Goal: Information Seeking & Learning: Learn about a topic

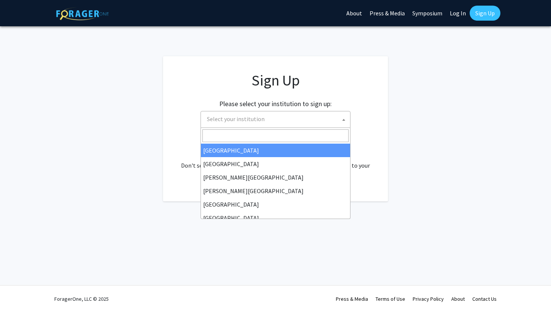
click at [247, 116] on span "Select your institution" at bounding box center [236, 118] width 58 height 7
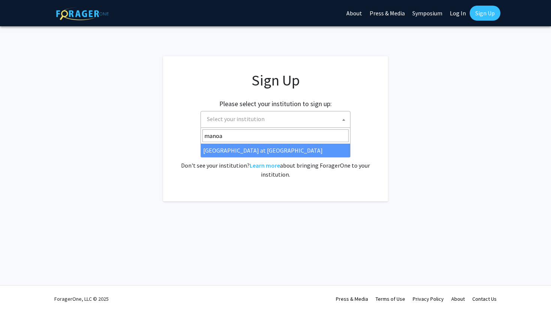
type input "manoa"
select select "18"
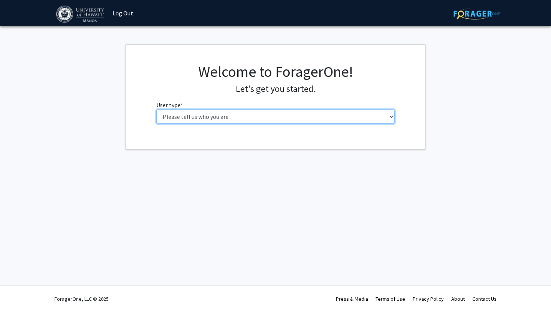
click at [269, 112] on select "Please tell us who you are Undergraduate Student Master's Student Doctoral Cand…" at bounding box center [275, 116] width 239 height 14
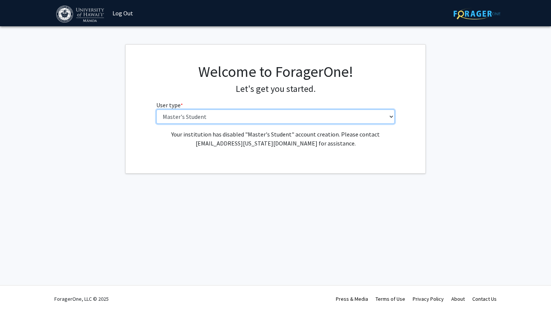
click at [240, 117] on select "Please tell us who you are Undergraduate Student Master's Student Doctoral Cand…" at bounding box center [275, 116] width 239 height 14
select select "1: undergrad"
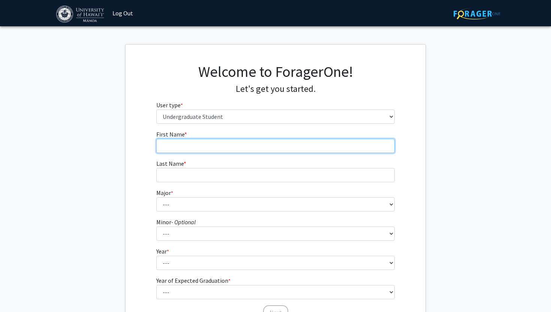
click at [197, 144] on input "First Name * required" at bounding box center [275, 146] width 239 height 14
type input "[PERSON_NAME]"
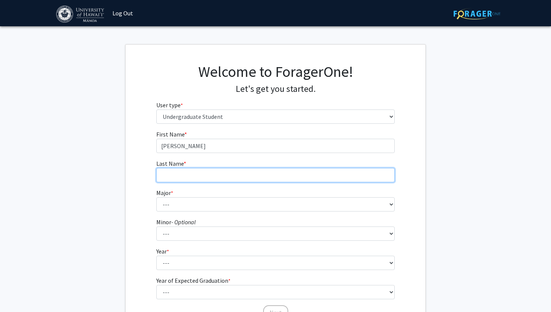
type input "[PERSON_NAME]"
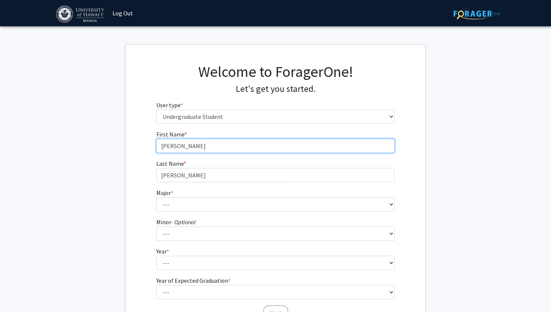
scroll to position [30, 0]
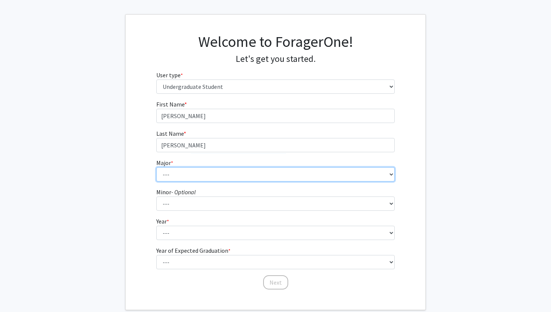
click at [208, 176] on select "--- Accounting American Studies Animal Sciences Anthropology Art Art History As…" at bounding box center [275, 174] width 239 height 14
select select "50: 1432"
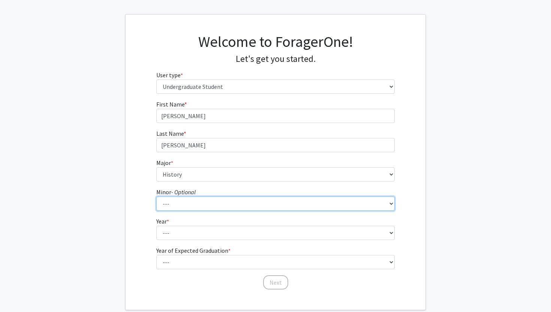
click at [184, 198] on select "--- American Studies Anthropology Art Art History Asian Studies Astronomy Astro…" at bounding box center [275, 203] width 239 height 14
select select "19: 1041"
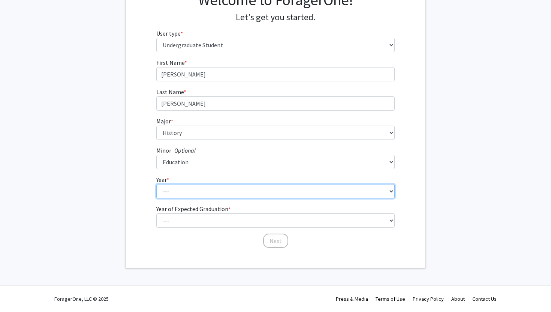
click at [187, 191] on select "--- First-year Sophomore Junior Senior Postbaccalaureate Certificate" at bounding box center [275, 191] width 239 height 14
select select "4: senior"
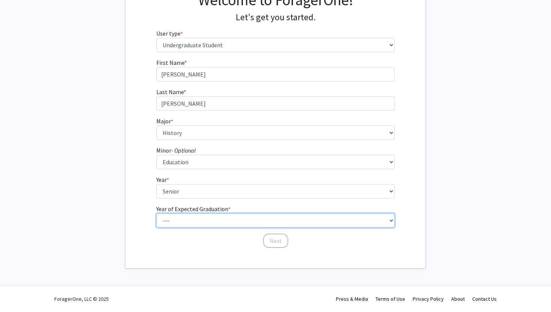
click at [190, 219] on select "--- 2025 2026 2027 2028 2029 2030 2031 2032 2033 2034" at bounding box center [275, 220] width 239 height 14
select select "2: 2026"
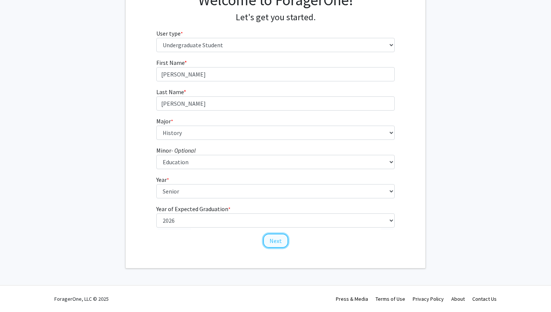
click at [277, 240] on button "Next" at bounding box center [275, 241] width 25 height 14
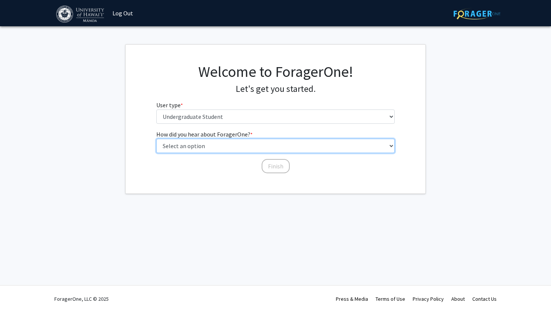
click at [245, 147] on select "Select an option Peer/student recommendation Faculty/staff recommendation Unive…" at bounding box center [275, 146] width 239 height 14
select select "3: university_website"
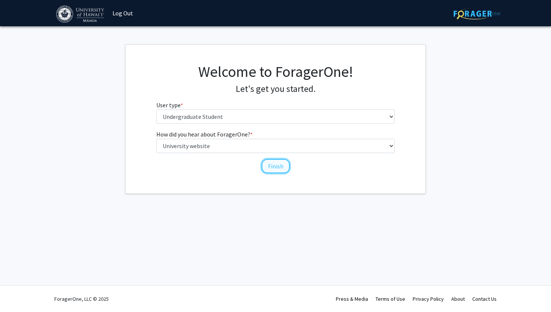
click at [277, 165] on button "Finish" at bounding box center [276, 166] width 28 height 14
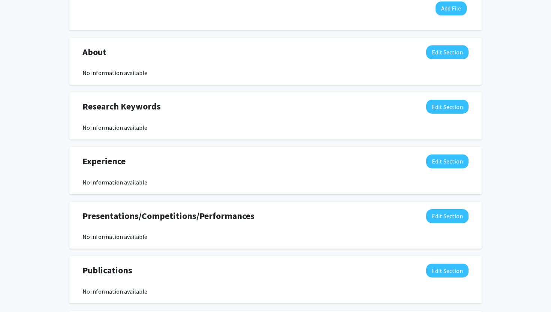
scroll to position [307, 0]
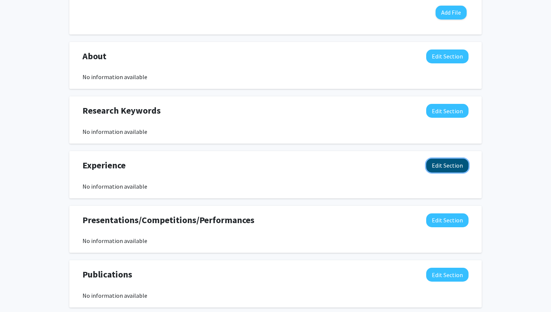
click at [436, 162] on button "Edit Section" at bounding box center [447, 166] width 42 height 14
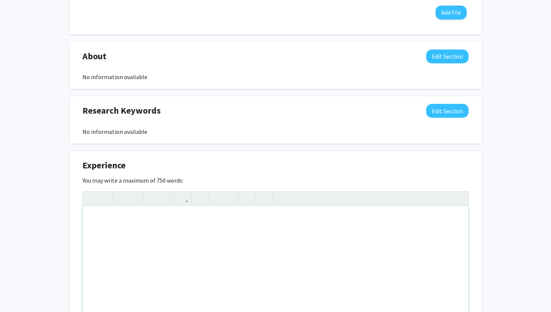
click at [237, 214] on div "Note to users with screen readers: Please deactivate our accessibility plugin f…" at bounding box center [275, 262] width 385 height 112
type textarea "No current research experience, however, I am eager to dive into topics related…"
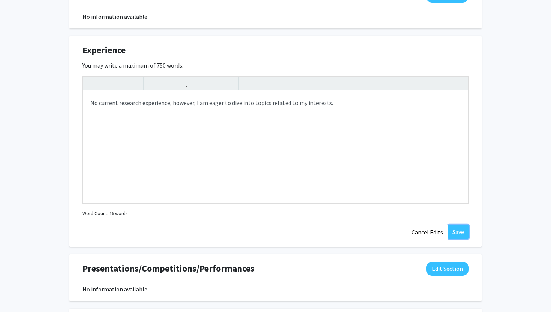
click at [454, 233] on button "Save" at bounding box center [458, 231] width 21 height 13
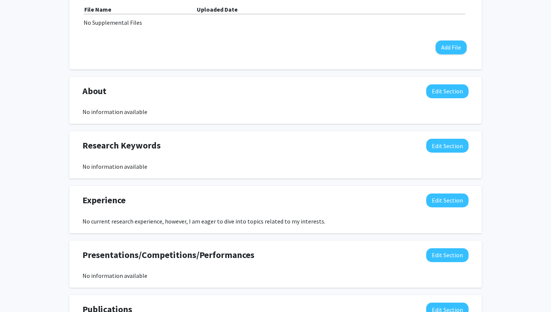
scroll to position [288, 0]
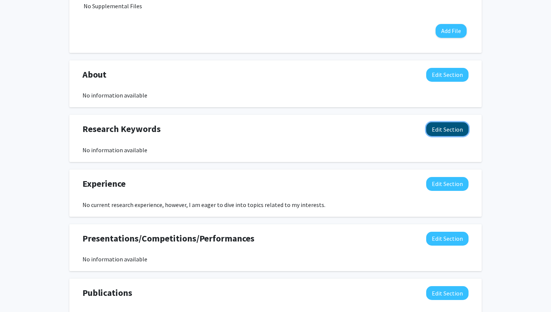
click at [433, 128] on button "Edit Section" at bounding box center [447, 129] width 42 height 14
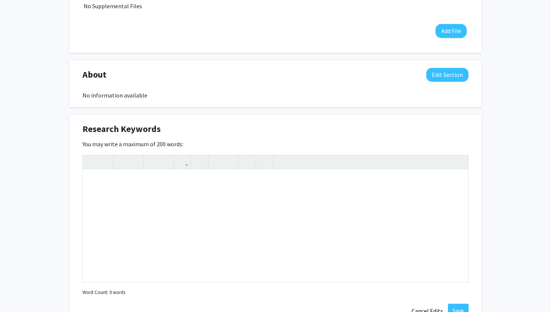
scroll to position [331, 0]
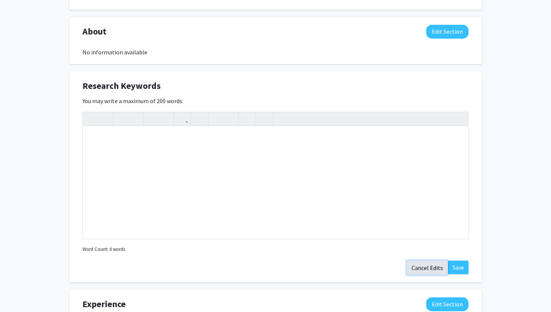
click at [429, 268] on button "Cancel Edits" at bounding box center [427, 268] width 41 height 14
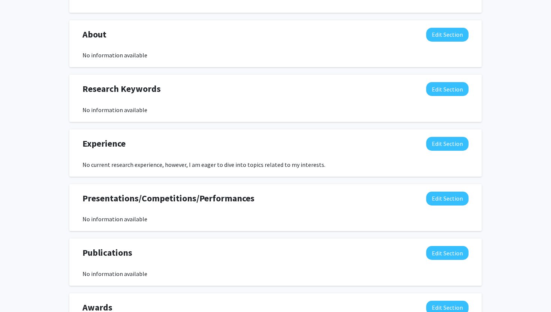
scroll to position [318, 0]
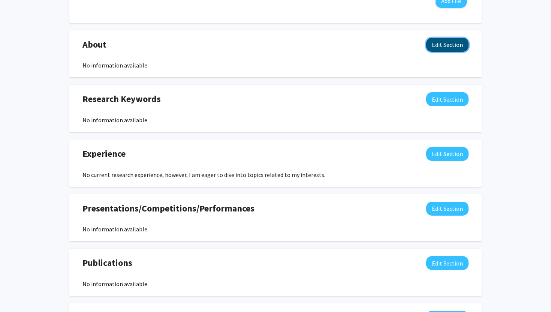
click at [432, 46] on button "Edit Section" at bounding box center [447, 45] width 42 height 14
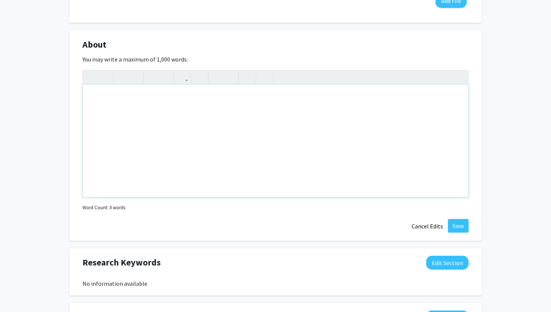
click at [179, 97] on div "Note to users with screen readers: Please deactivate our accessibility plugin f…" at bounding box center [275, 141] width 385 height 112
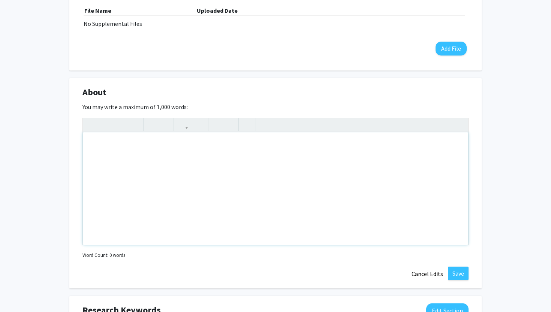
scroll to position [270, 0]
type textarea "To be as straightforward as possible&nbsp;"
drag, startPoint x: 190, startPoint y: 147, endPoint x: 56, endPoint y: 147, distance: 134.6
click at [55, 147] on div "Zachary Salas Edit Section See Public View help Degree Level: Undergraduate Stu…" at bounding box center [275, 171] width 551 height 829
click at [240, 87] on div "About Edit Section" at bounding box center [275, 94] width 397 height 17
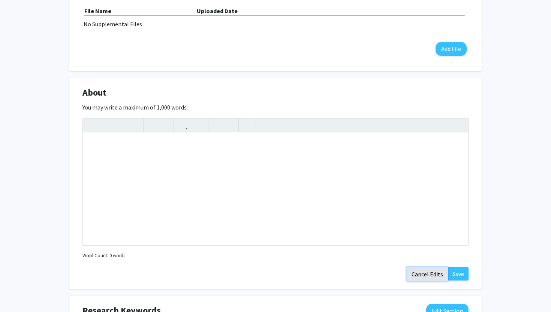
click at [440, 275] on button "Cancel Edits" at bounding box center [427, 274] width 41 height 14
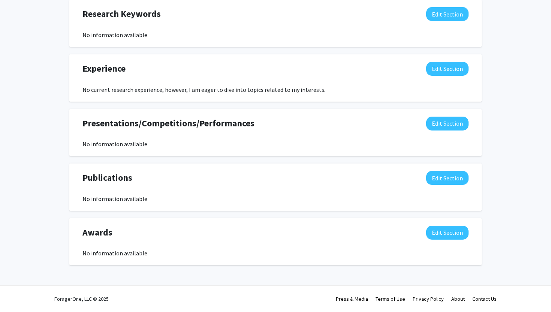
scroll to position [0, 0]
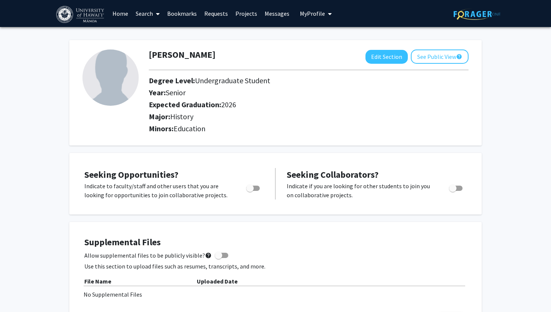
click at [149, 13] on link "Search" at bounding box center [147, 13] width 31 height 26
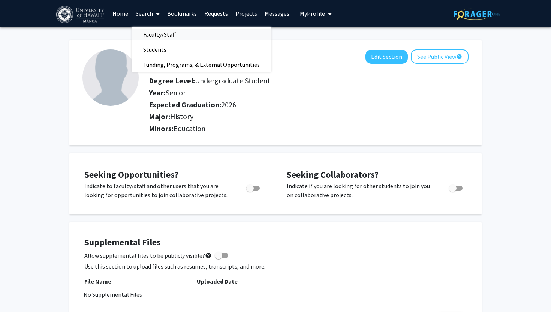
click at [156, 33] on span "Faculty/Staff" at bounding box center [159, 34] width 55 height 15
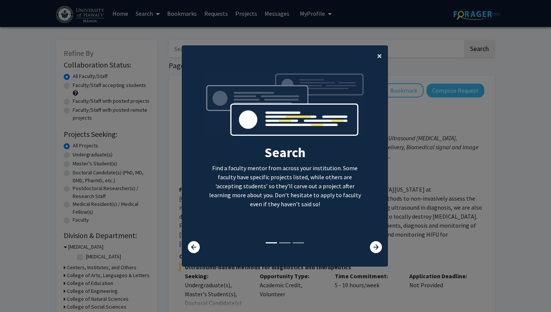
click at [381, 54] on span "×" at bounding box center [379, 56] width 5 height 12
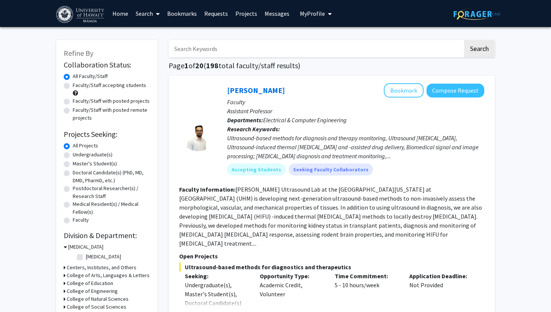
click at [73, 86] on label "Faculty/Staff accepting students" at bounding box center [109, 85] width 73 height 8
click at [73, 86] on input "Faculty/Staff accepting students" at bounding box center [75, 83] width 5 height 5
radio input "true"
click at [73, 155] on label "Undergraduate(s)" at bounding box center [93, 155] width 40 height 8
click at [73, 155] on input "Undergraduate(s)" at bounding box center [75, 153] width 5 height 5
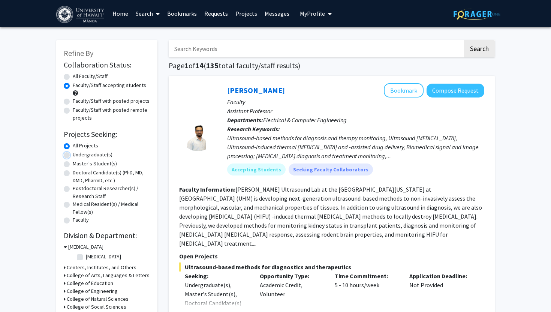
radio input "true"
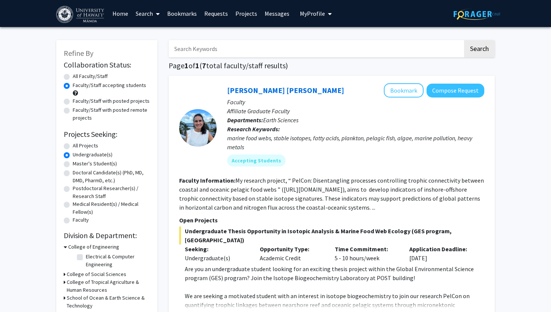
click at [86, 144] on label "All Projects" at bounding box center [85, 146] width 25 height 8
click at [78, 144] on input "All Projects" at bounding box center [75, 144] width 5 height 5
radio input "true"
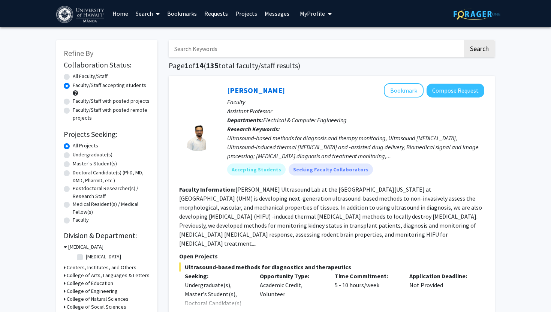
click at [80, 154] on label "Undergraduate(s)" at bounding box center [93, 155] width 40 height 8
click at [78, 154] on input "Undergraduate(s)" at bounding box center [75, 153] width 5 height 5
radio input "true"
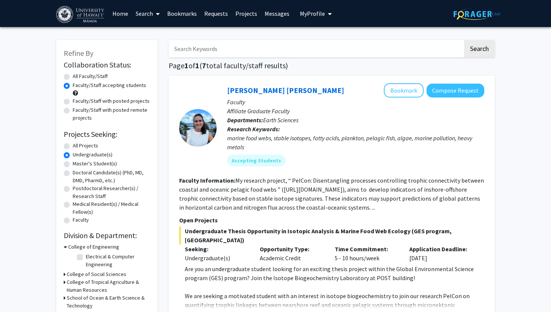
click at [81, 162] on label "Master's Student(s)" at bounding box center [95, 164] width 44 height 8
click at [78, 162] on input "Master's Student(s)" at bounding box center [75, 162] width 5 height 5
radio input "true"
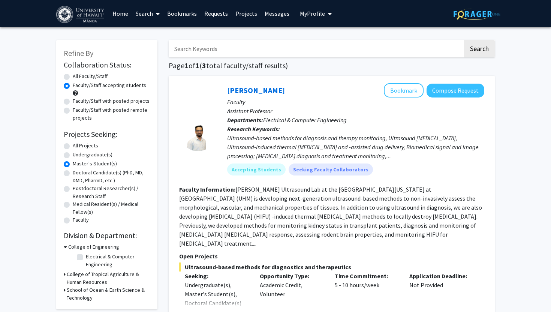
click at [82, 173] on label "Doctoral Candidate(s) (PhD, MD, DMD, PharmD, etc.)" at bounding box center [111, 177] width 77 height 16
click at [78, 173] on input "Doctoral Candidate(s) (PhD, MD, DMD, PharmD, etc.)" at bounding box center [75, 171] width 5 height 5
radio input "true"
click at [77, 220] on label "Faculty" at bounding box center [81, 220] width 16 height 8
click at [77, 220] on input "Faculty" at bounding box center [75, 218] width 5 height 5
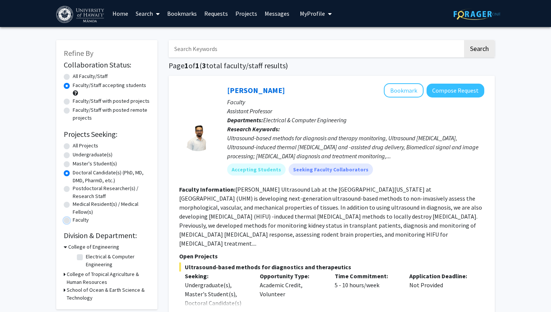
radio input "true"
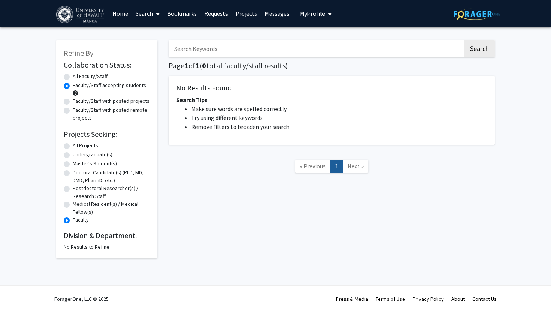
click at [88, 208] on label "Medical Resident(s) / Medical Fellow(s)" at bounding box center [111, 208] width 77 height 16
click at [78, 205] on input "Medical Resident(s) / Medical Fellow(s)" at bounding box center [75, 202] width 5 height 5
radio input "true"
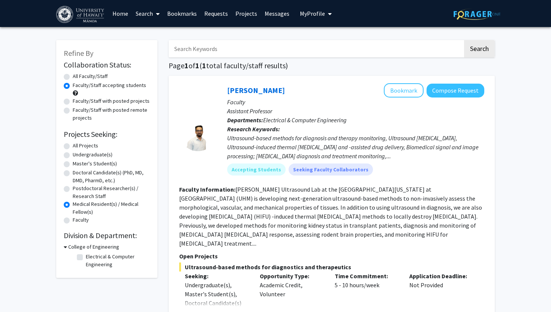
click at [86, 193] on label "Postdoctoral Researcher(s) / Research Staff" at bounding box center [111, 192] width 77 height 16
click at [78, 189] on input "Postdoctoral Researcher(s) / Research Staff" at bounding box center [75, 186] width 5 height 5
radio input "true"
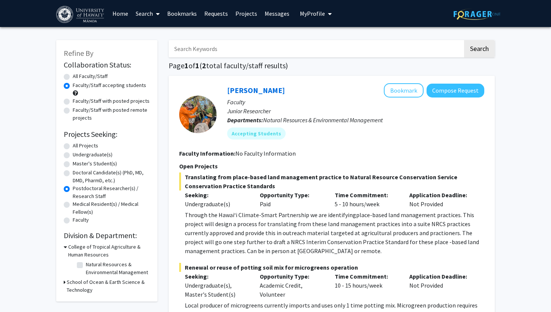
click at [89, 176] on label "Doctoral Candidate(s) (PhD, MD, DMD, PharmD, etc.)" at bounding box center [111, 177] width 77 height 16
click at [78, 174] on input "Doctoral Candidate(s) (PhD, MD, DMD, PharmD, etc.)" at bounding box center [75, 171] width 5 height 5
radio input "true"
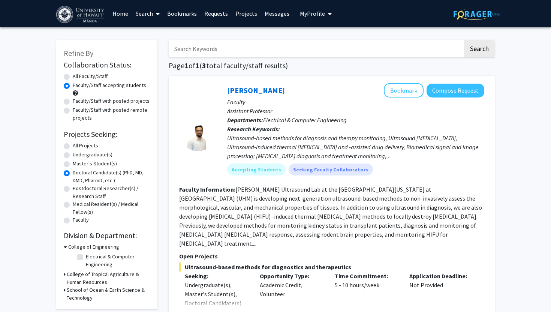
click at [92, 164] on label "Master's Student(s)" at bounding box center [95, 164] width 44 height 8
click at [78, 164] on input "Master's Student(s)" at bounding box center [75, 162] width 5 height 5
radio input "true"
click at [93, 154] on label "Undergraduate(s)" at bounding box center [93, 155] width 40 height 8
click at [78, 154] on input "Undergraduate(s)" at bounding box center [75, 153] width 5 height 5
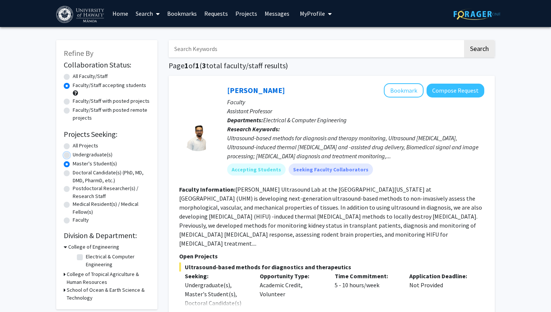
radio input "true"
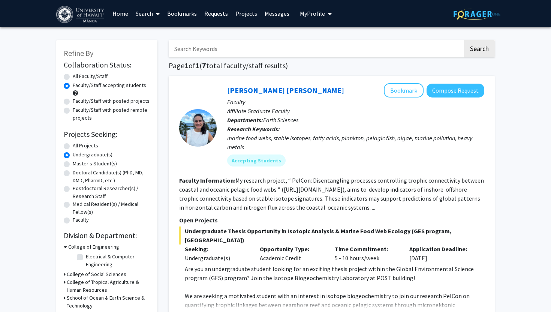
click at [78, 145] on label "All Projects" at bounding box center [85, 146] width 25 height 8
click at [78, 145] on input "All Projects" at bounding box center [75, 144] width 5 height 5
radio input "true"
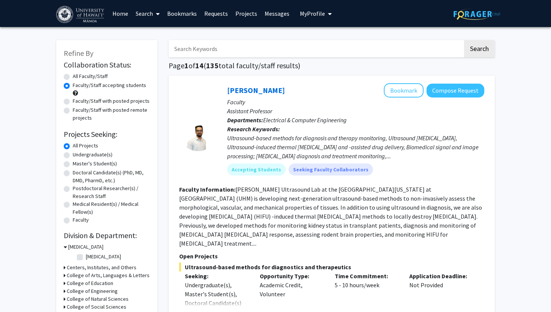
click at [207, 44] on input "Search Keywords" at bounding box center [316, 48] width 294 height 17
type input "epistomology"
click at [464, 40] on button "Search" at bounding box center [479, 48] width 31 height 17
radio input "true"
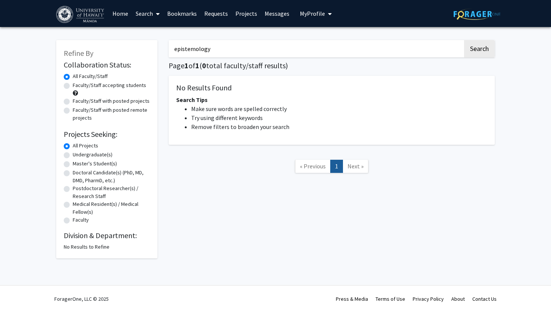
click at [464, 40] on button "Search" at bounding box center [479, 48] width 31 height 17
click at [202, 51] on input "epistemology" at bounding box center [316, 48] width 294 height 17
type input "history"
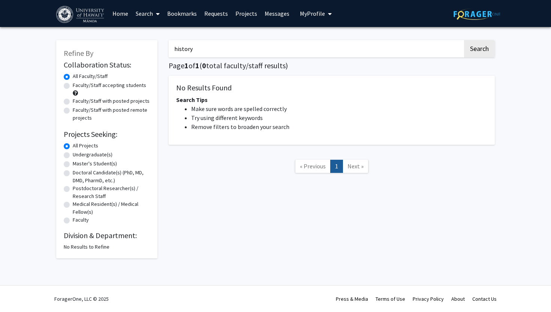
click at [464, 40] on button "Search" at bounding box center [479, 48] width 31 height 17
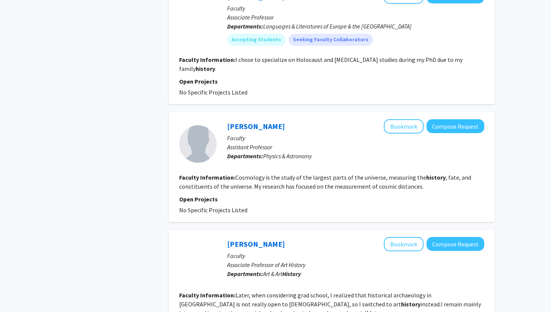
scroll to position [1263, 0]
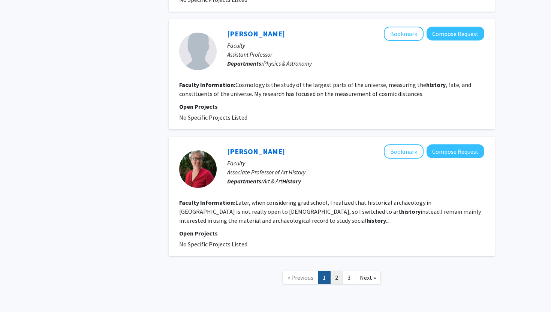
click at [335, 271] on link "2" at bounding box center [336, 277] width 13 height 13
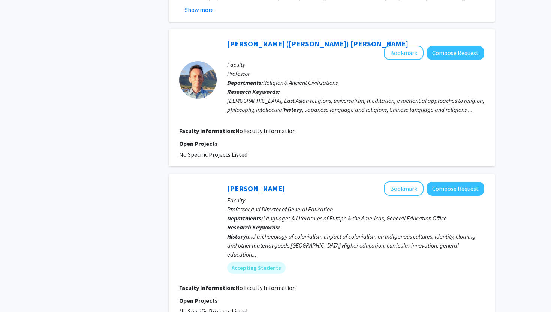
scroll to position [3067, 0]
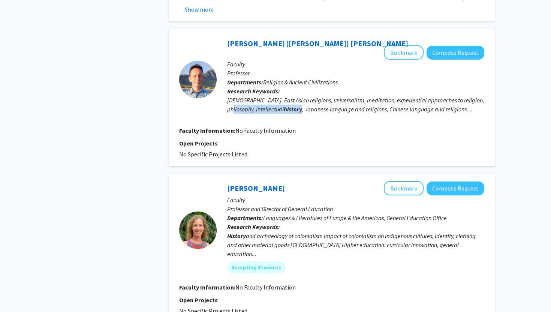
drag, startPoint x: 226, startPoint y: 75, endPoint x: 273, endPoint y: 74, distance: 47.2
click at [273, 74] on div "Michel (Michael) Mohr Bookmark Compose Request Faculty Professor Departments: R…" at bounding box center [351, 79] width 268 height 86
click at [393, 45] on button "Bookmark" at bounding box center [404, 52] width 40 height 14
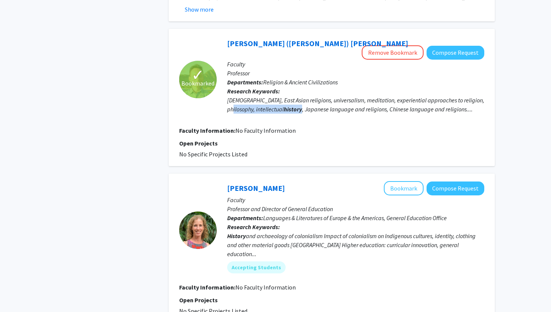
scroll to position [3116, 0]
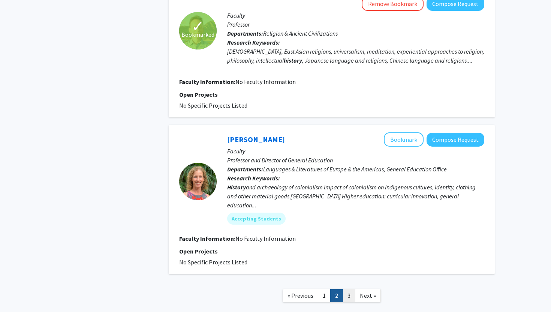
click at [347, 289] on link "3" at bounding box center [349, 295] width 13 height 13
